Goal: Find specific page/section: Find specific page/section

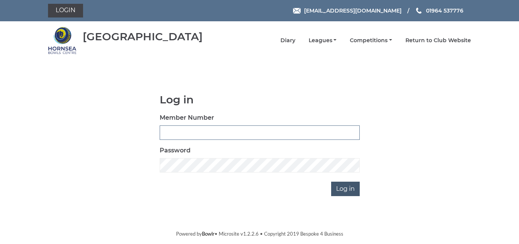
type input "1088"
click at [348, 192] on input "Log in" at bounding box center [345, 189] width 29 height 14
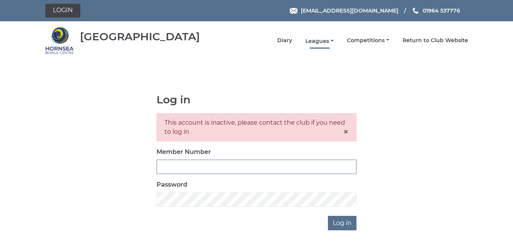
type input "1088"
click at [318, 41] on link "Leagues" at bounding box center [319, 41] width 28 height 7
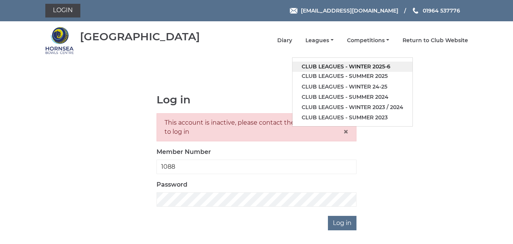
click at [316, 66] on link "Club leagues - Winter 2025-6" at bounding box center [352, 67] width 120 height 10
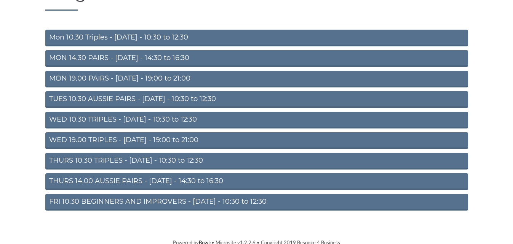
scroll to position [79, 0]
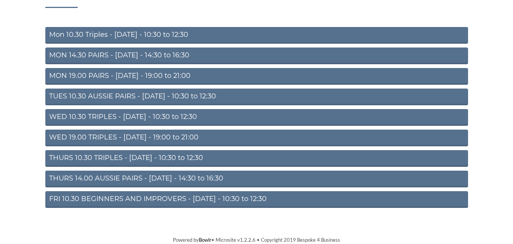
click at [163, 197] on link "FRI 10.30 BEGINNERS AND IMPROVERS - Friday - 10:30 to 12:30" at bounding box center [256, 200] width 423 height 17
